Goal: Information Seeking & Learning: Learn about a topic

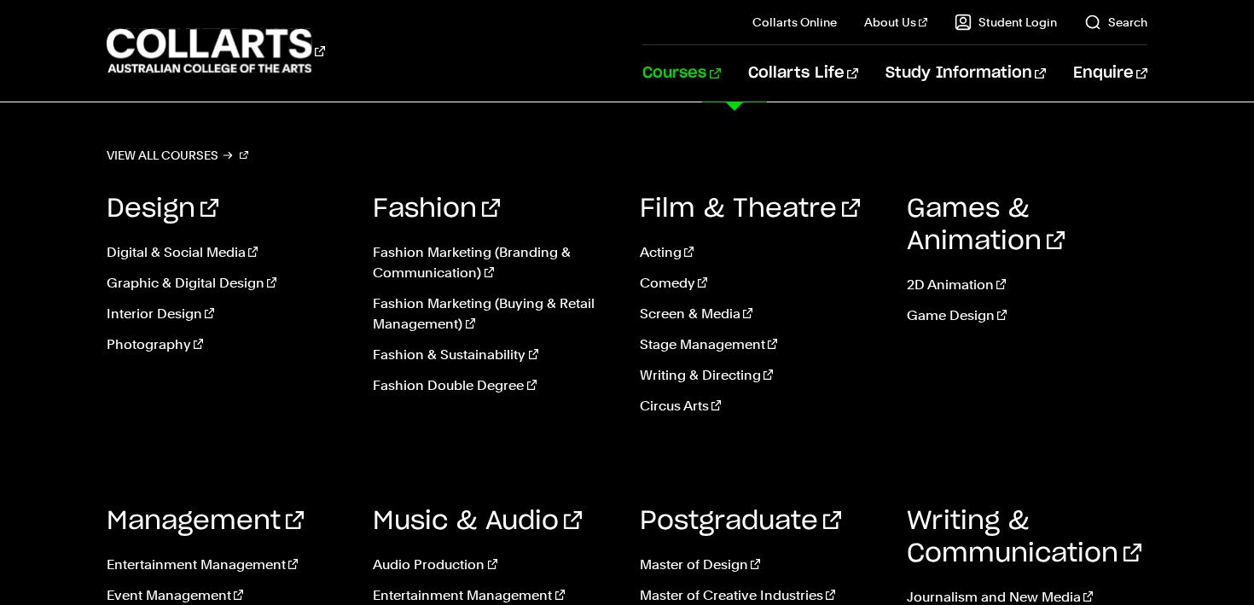
click at [720, 78] on link "Courses" at bounding box center [681, 73] width 78 height 56
click at [455, 567] on link "Audio Production" at bounding box center [493, 565] width 241 height 20
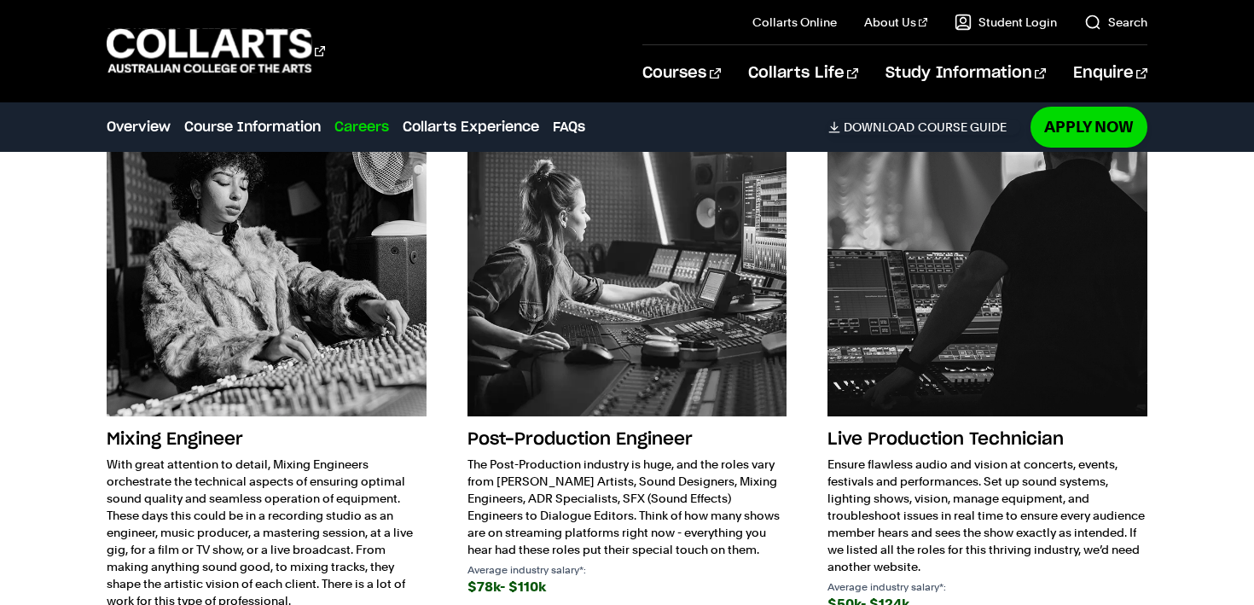
scroll to position [2684, 0]
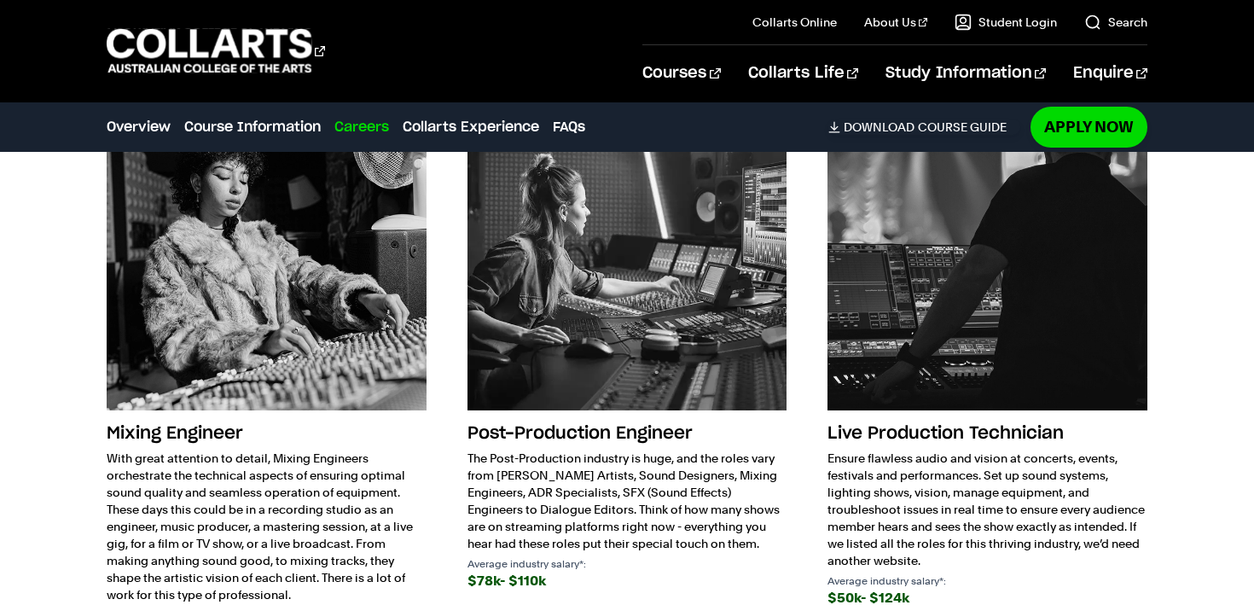
click at [572, 340] on img at bounding box center [628, 250] width 320 height 320
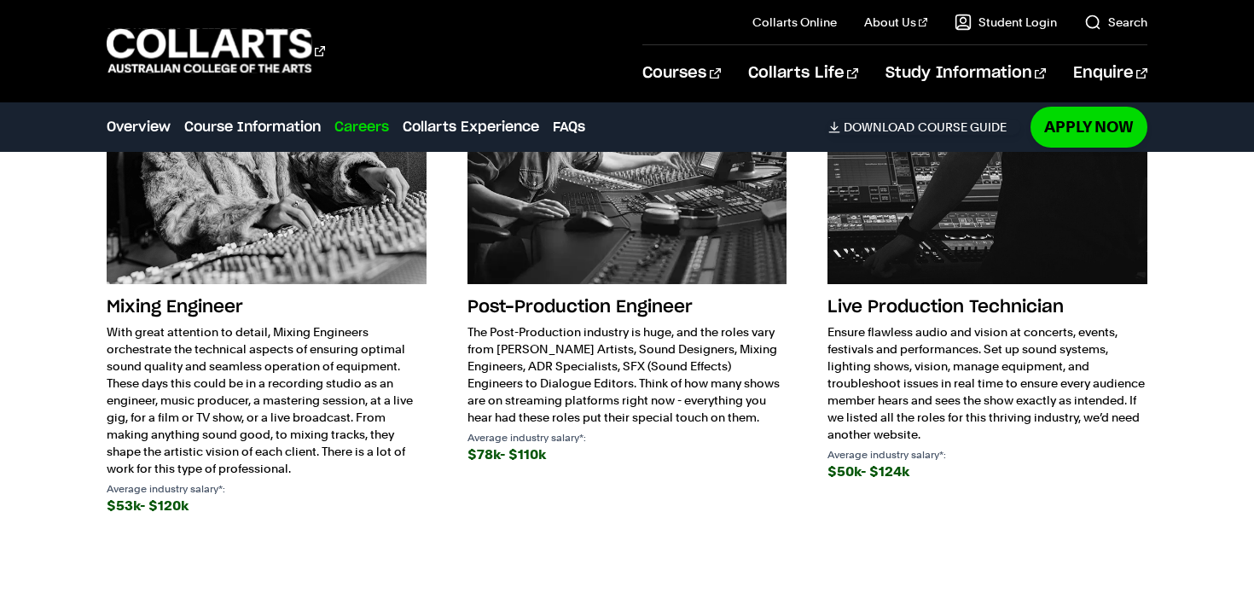
scroll to position [2812, 0]
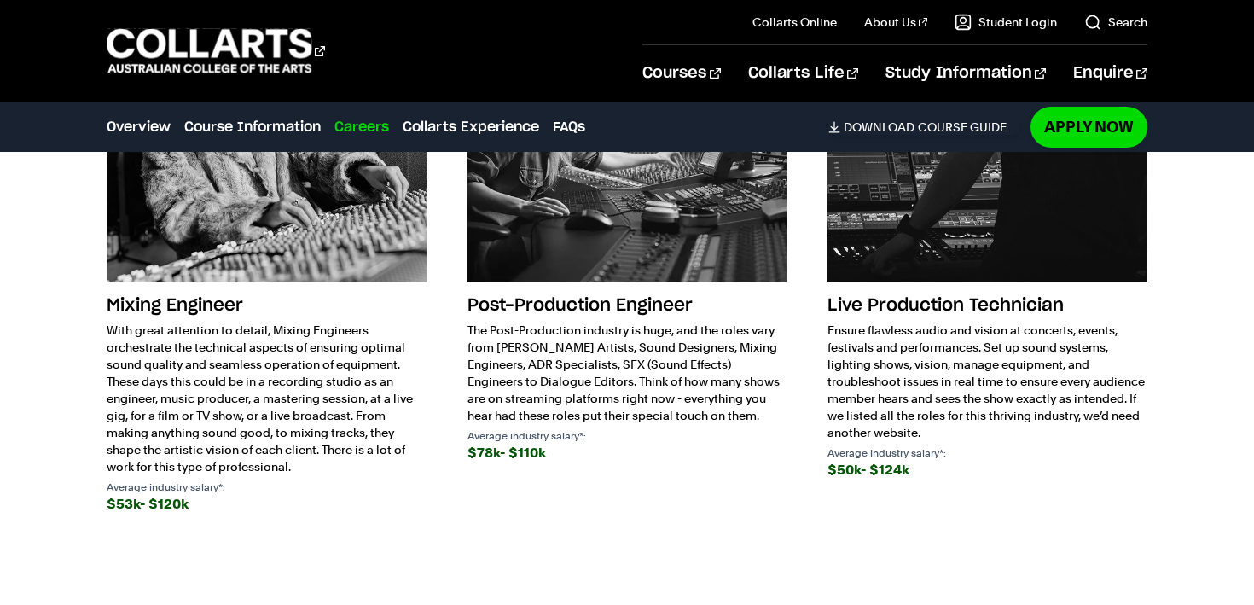
click at [136, 508] on div "$53k- $120k" at bounding box center [267, 504] width 320 height 24
click at [208, 305] on h3 "Mixing Engineer" at bounding box center [267, 305] width 320 height 32
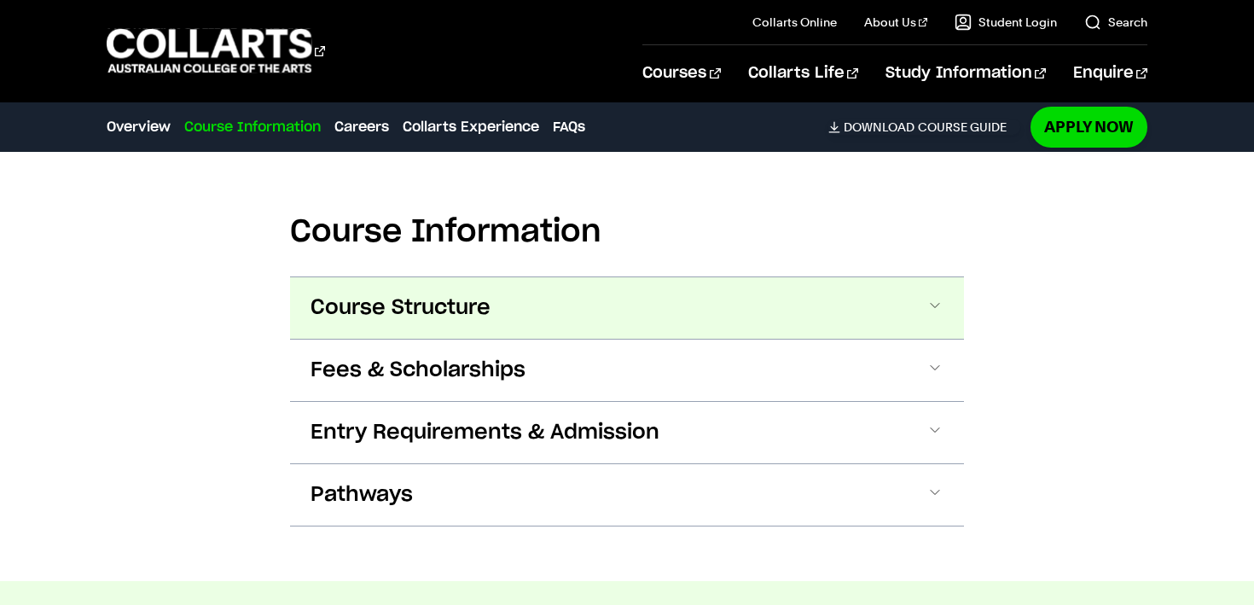
click at [422, 315] on span "Course Structure" at bounding box center [401, 307] width 180 height 27
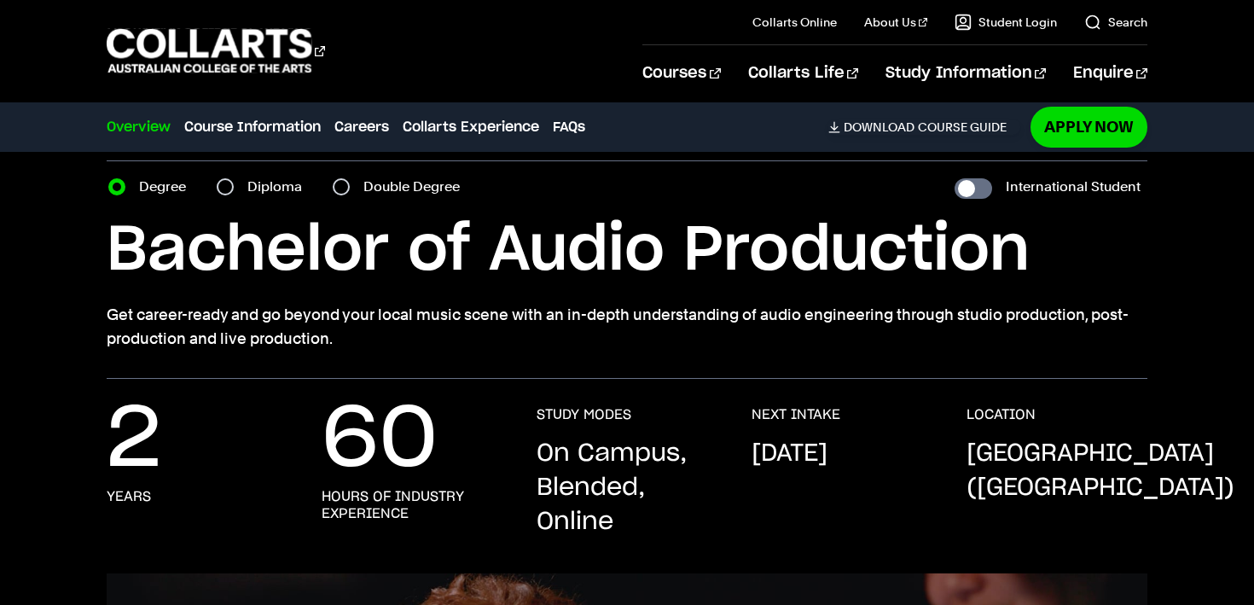
scroll to position [0, 0]
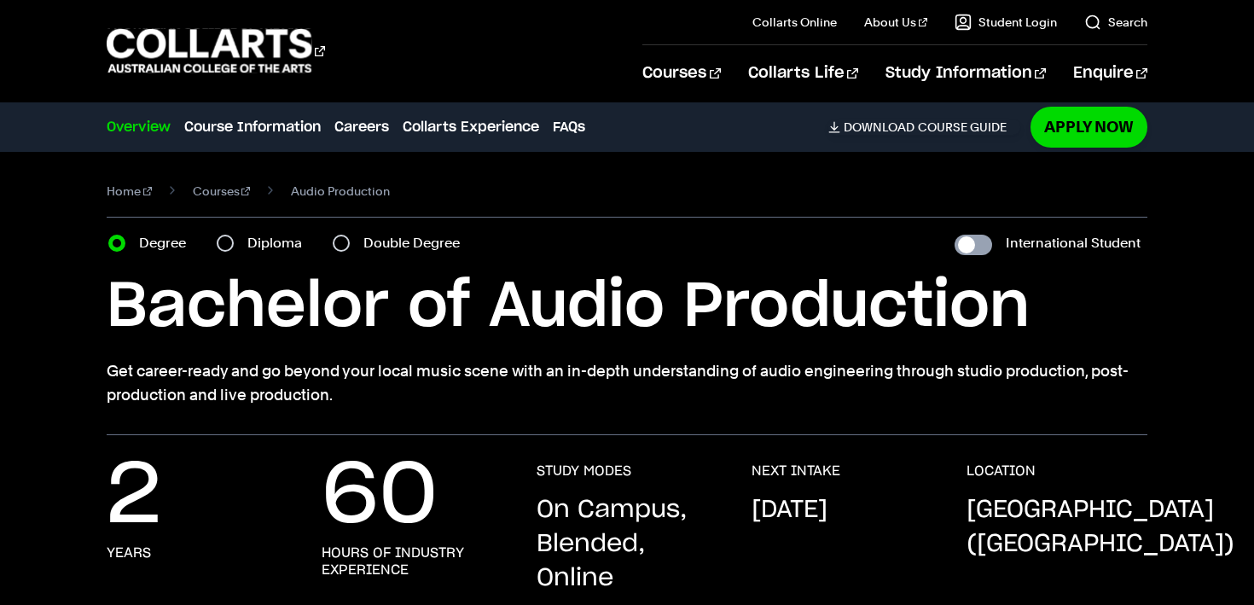
click at [979, 253] on input "International Student" at bounding box center [974, 245] width 38 height 20
checkbox input "true"
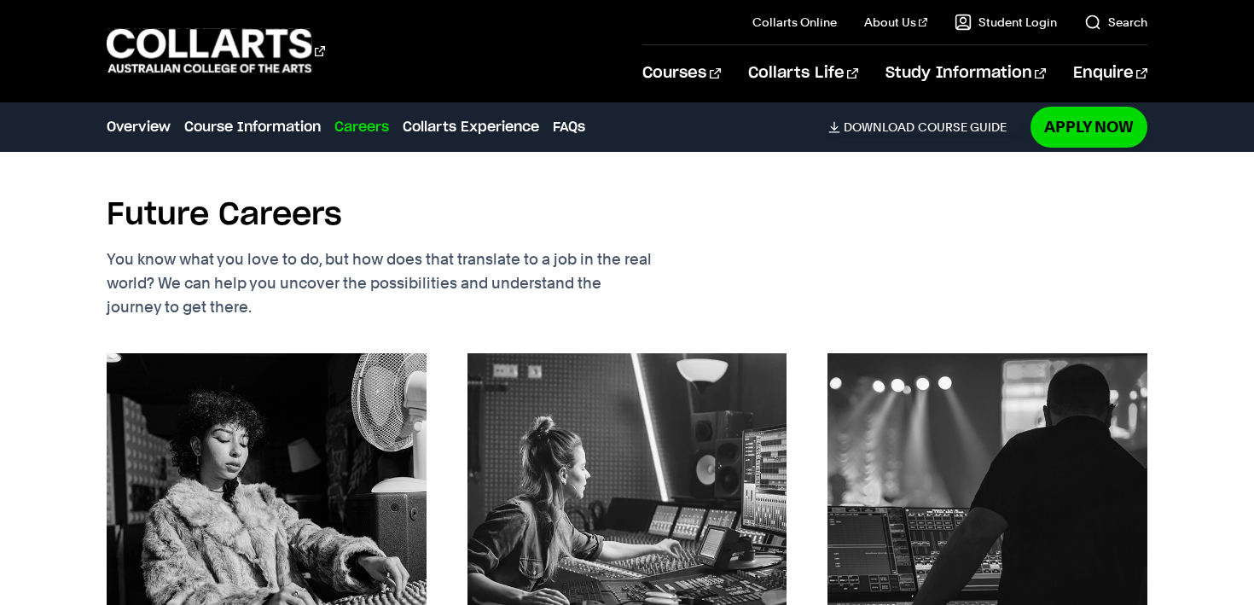
scroll to position [4016, 0]
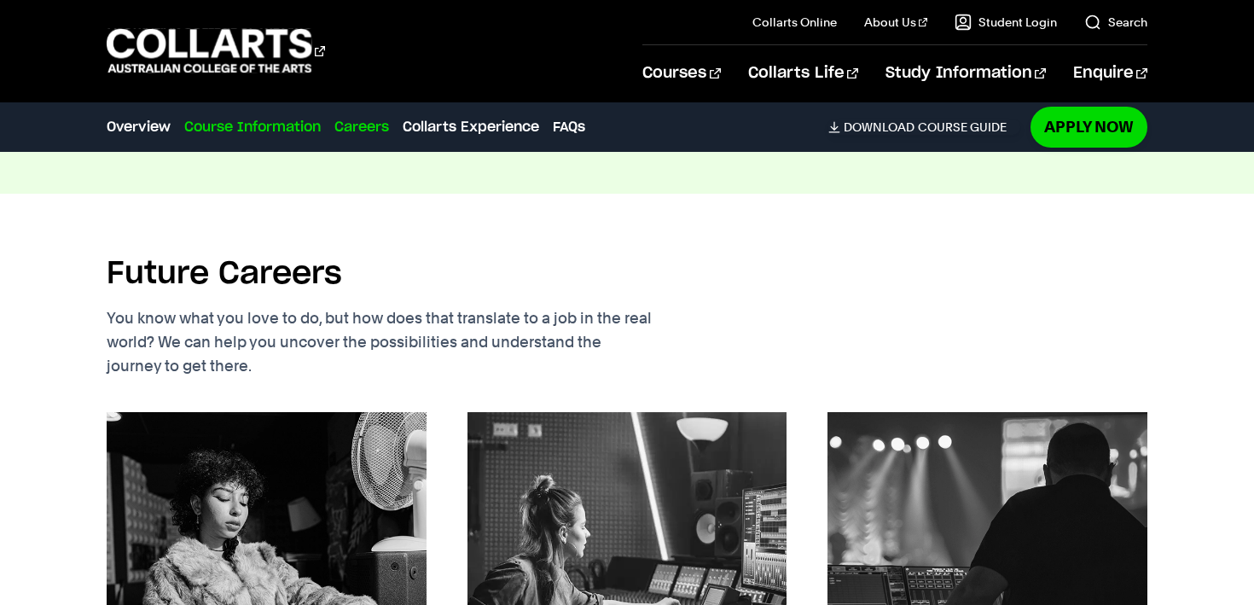
click at [223, 132] on link "Course Information" at bounding box center [252, 127] width 136 height 20
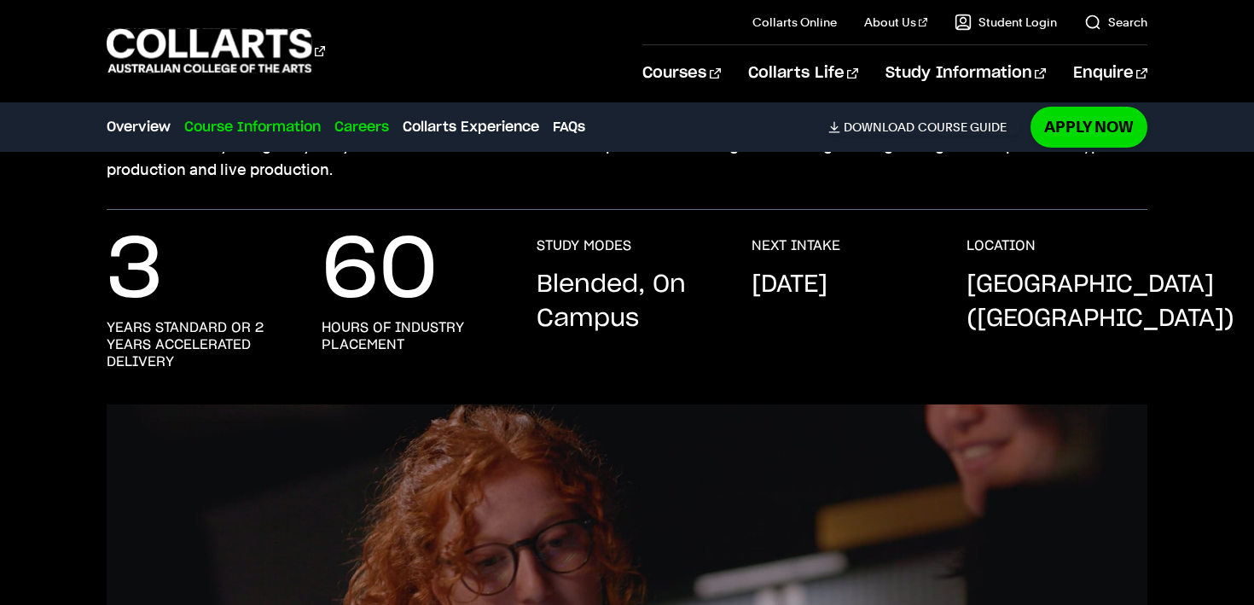
scroll to position [0, 0]
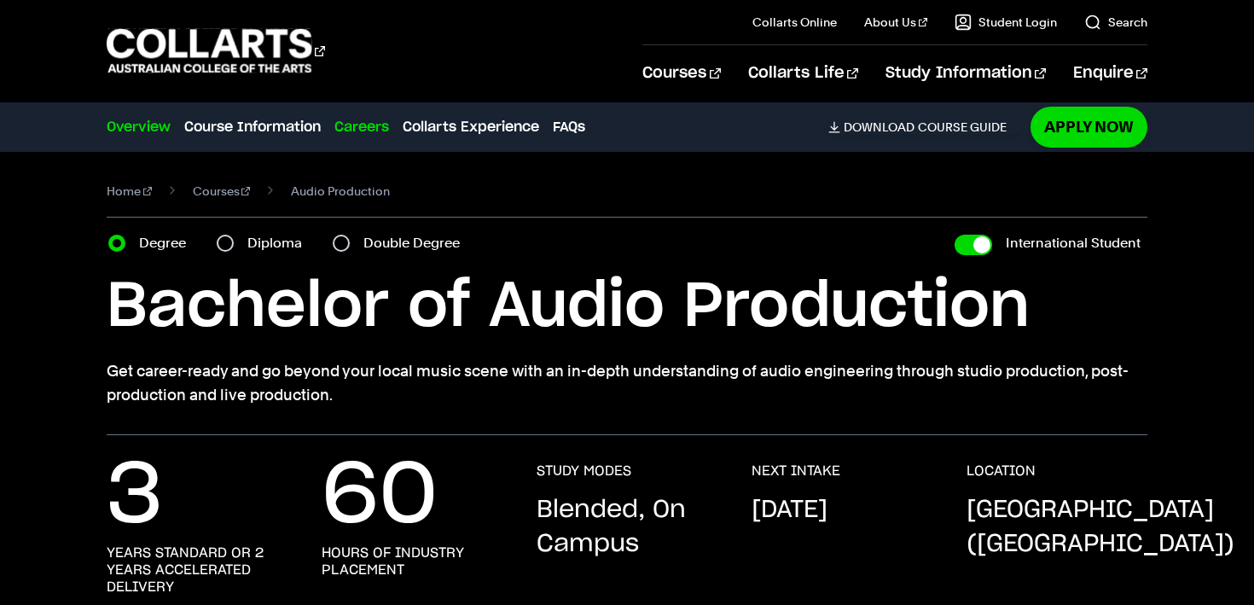
click at [142, 136] on link "Overview" at bounding box center [139, 127] width 64 height 20
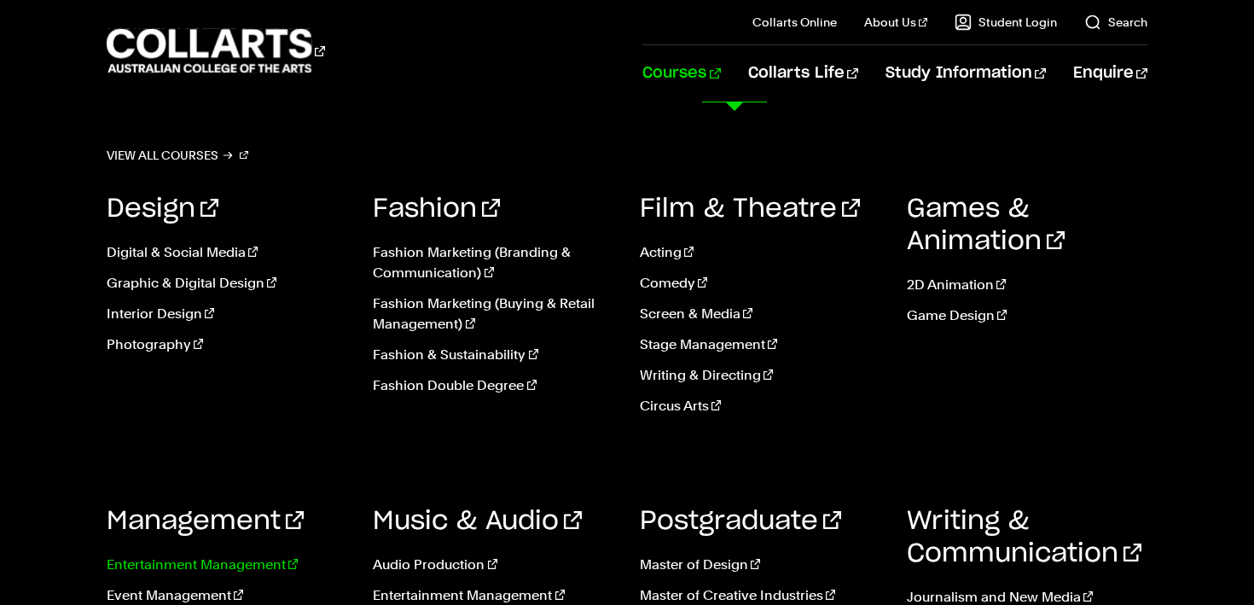
scroll to position [234, 0]
click at [433, 568] on link "Audio Production" at bounding box center [493, 565] width 241 height 20
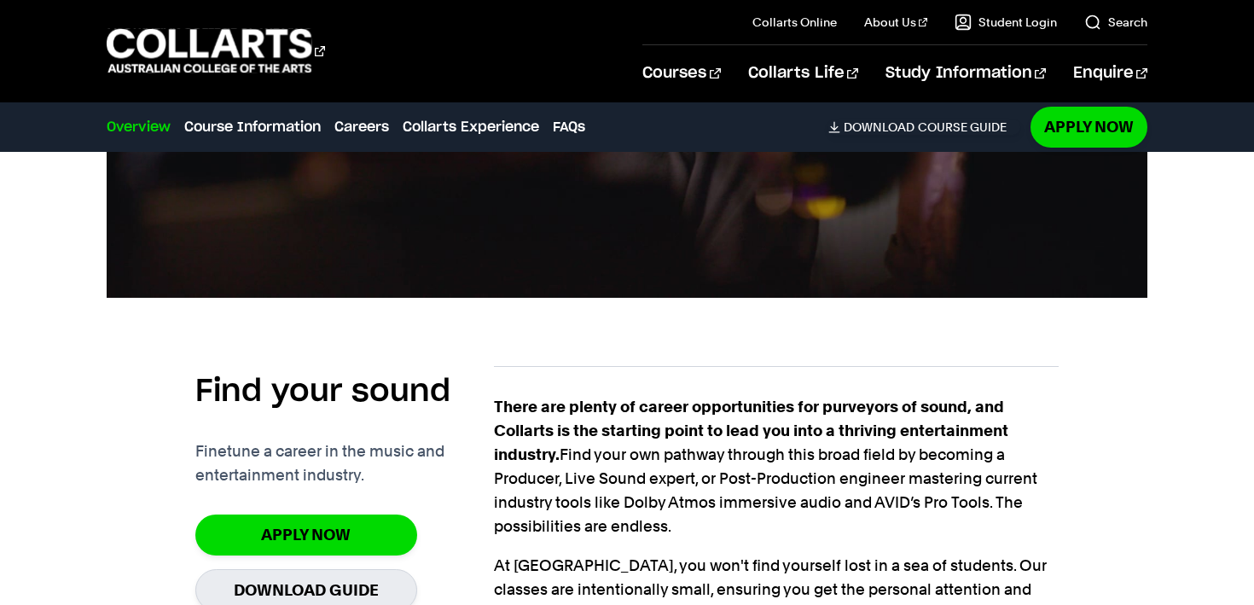
scroll to position [1139, 0]
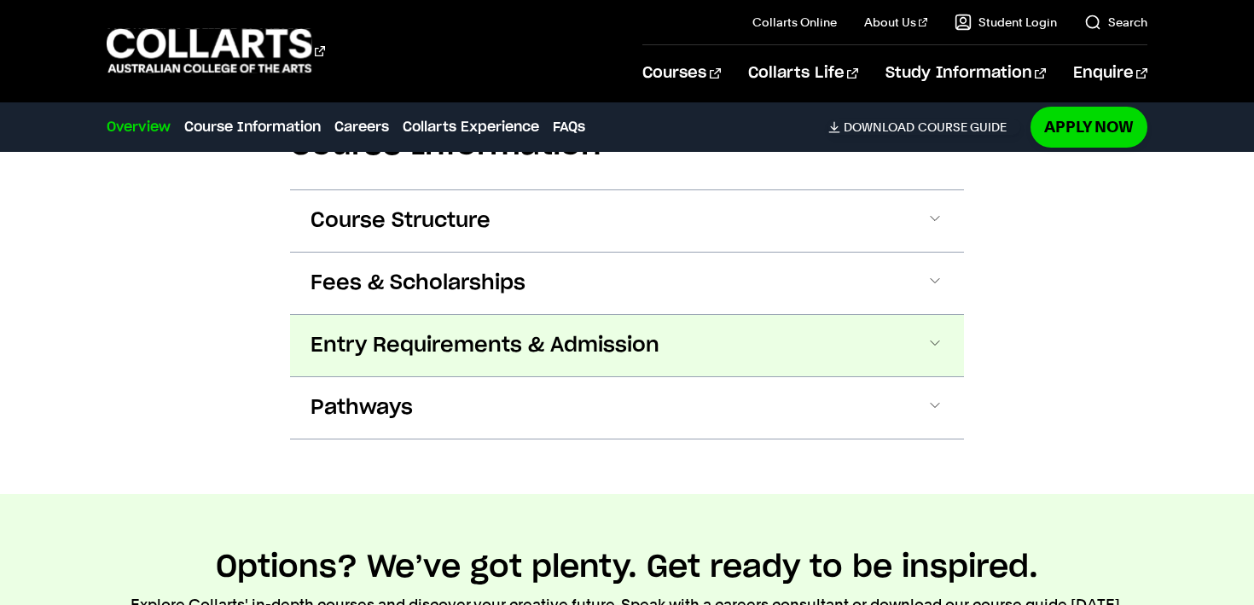
click at [473, 357] on span "Entry Requirements & Admission" at bounding box center [485, 345] width 349 height 27
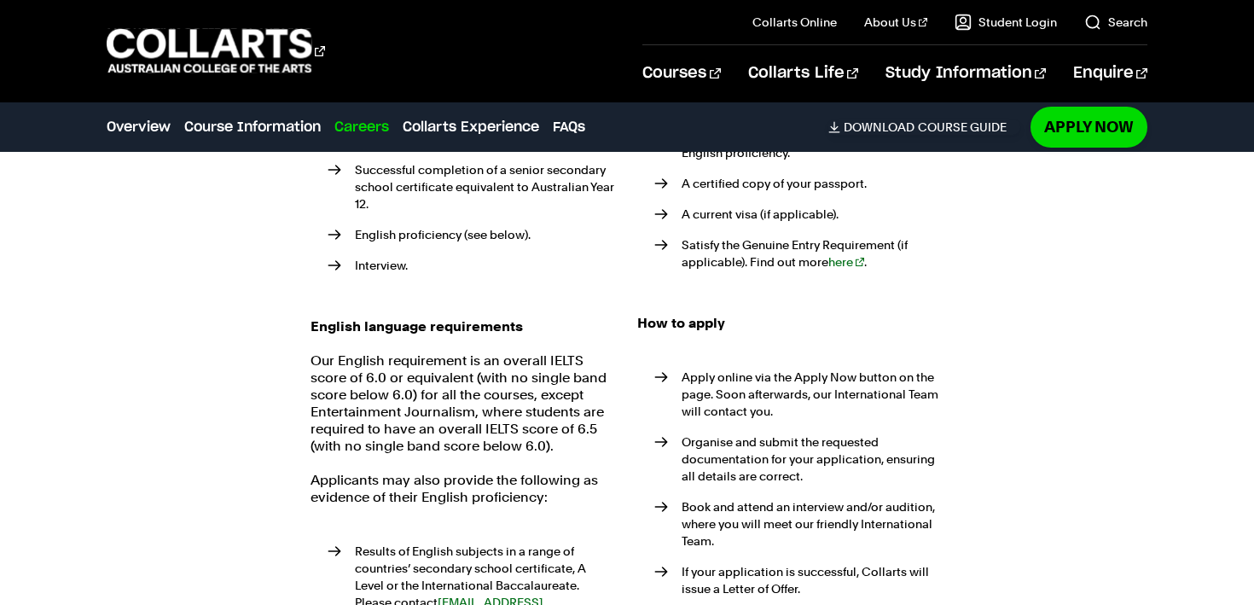
scroll to position [2195, 0]
